Goal: Task Accomplishment & Management: Use online tool/utility

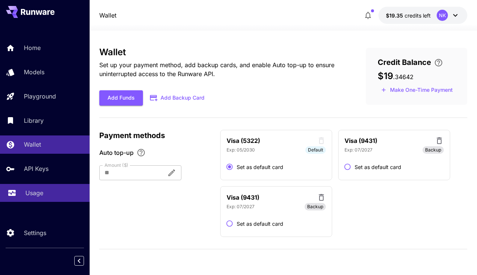
click at [33, 195] on p "Usage" at bounding box center [34, 193] width 18 height 9
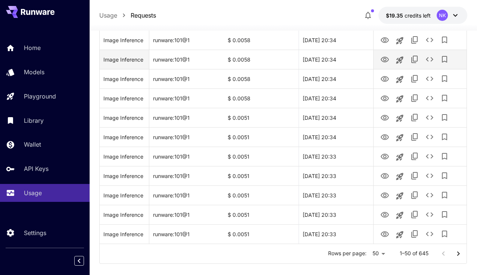
scroll to position [909, 0]
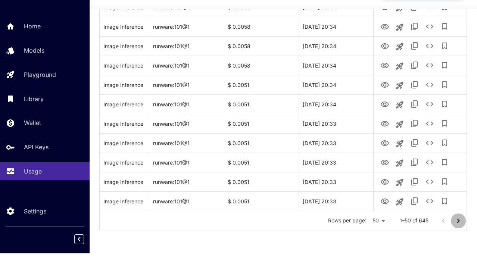
click at [458, 238] on icon "Go to next page" at bounding box center [458, 242] width 9 height 9
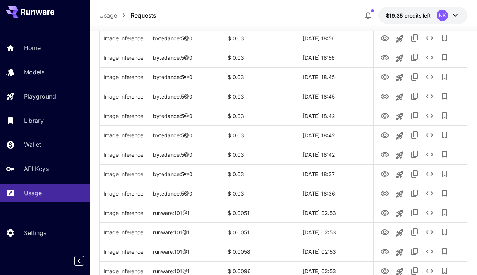
scroll to position [407, 0]
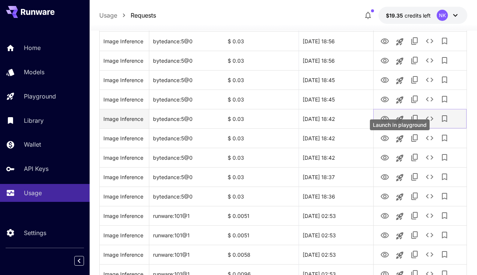
click at [401, 123] on icon "Launch in playground" at bounding box center [399, 119] width 7 height 7
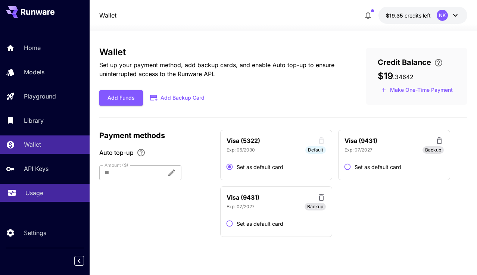
click at [50, 200] on link "Usage" at bounding box center [45, 193] width 90 height 18
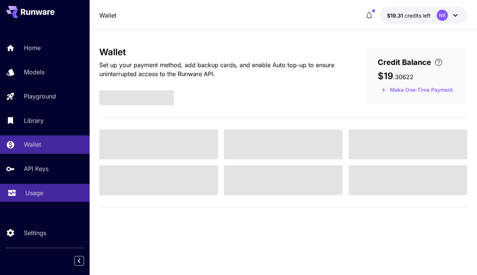
click at [35, 194] on p "Usage" at bounding box center [34, 193] width 18 height 9
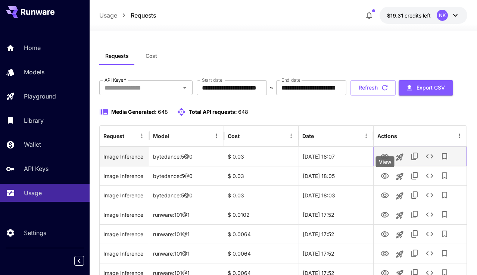
click at [386, 160] on icon "View" at bounding box center [385, 157] width 8 height 6
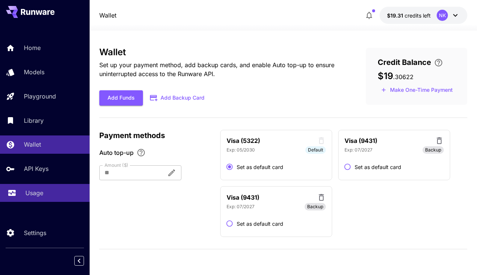
click at [27, 188] on link "Usage" at bounding box center [45, 193] width 90 height 18
click at [36, 194] on p "Usage" at bounding box center [34, 193] width 18 height 9
